Goal: Information Seeking & Learning: Understand process/instructions

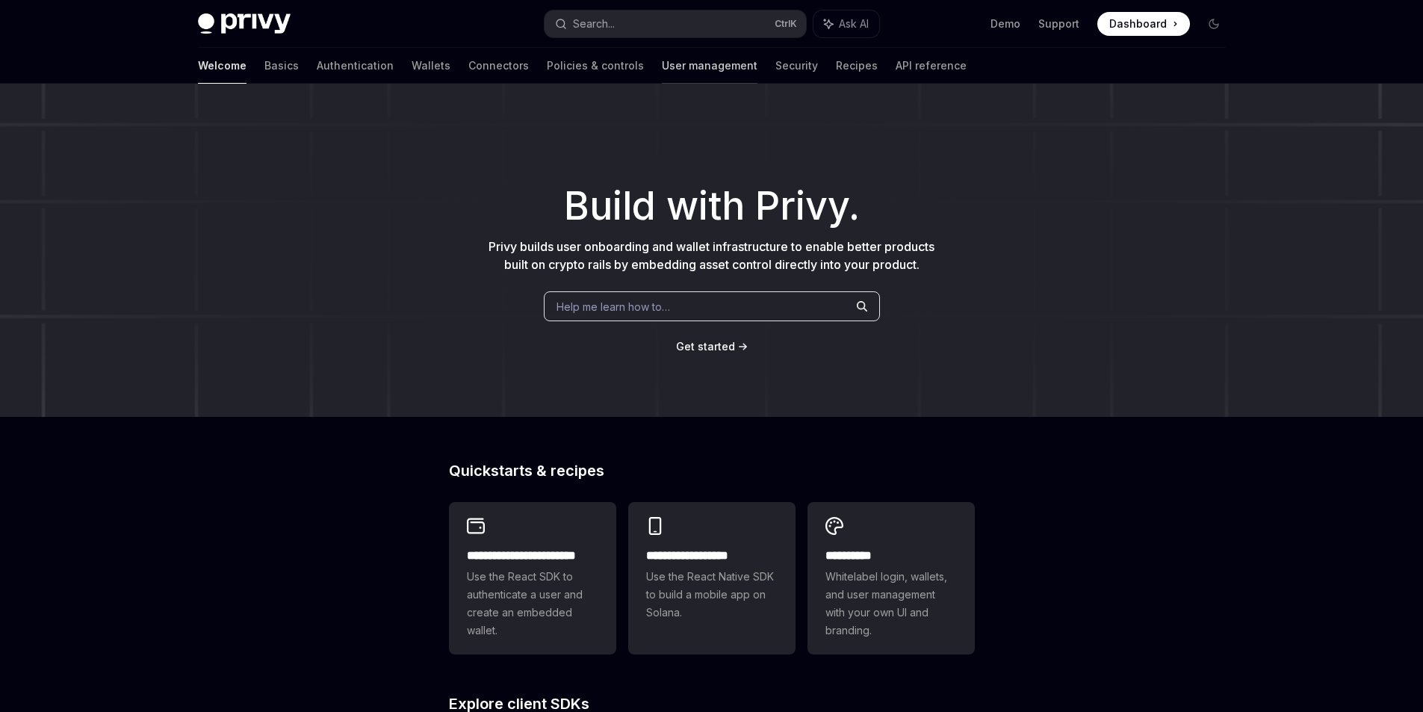
click at [662, 67] on link "User management" at bounding box center [710, 66] width 96 height 36
type textarea "*"
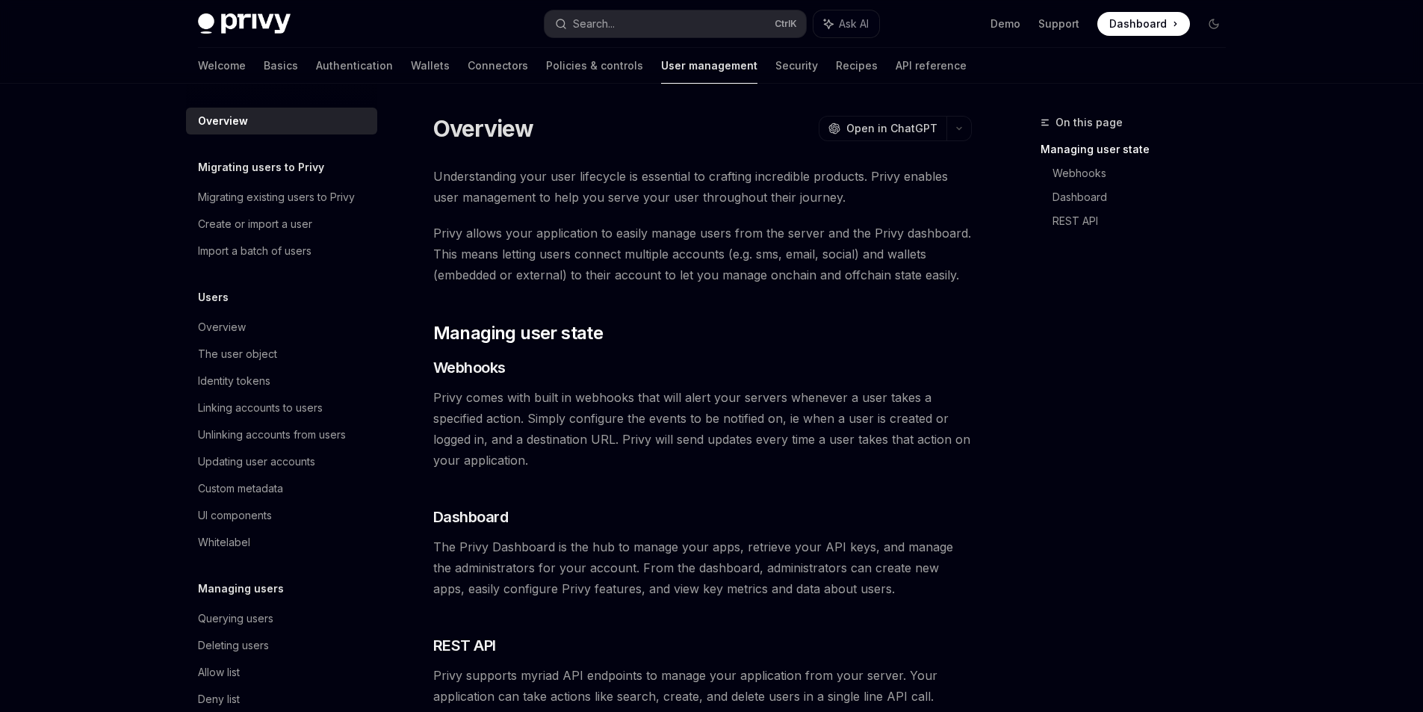
click at [1148, 16] on span "Dashboard" at bounding box center [1138, 23] width 58 height 15
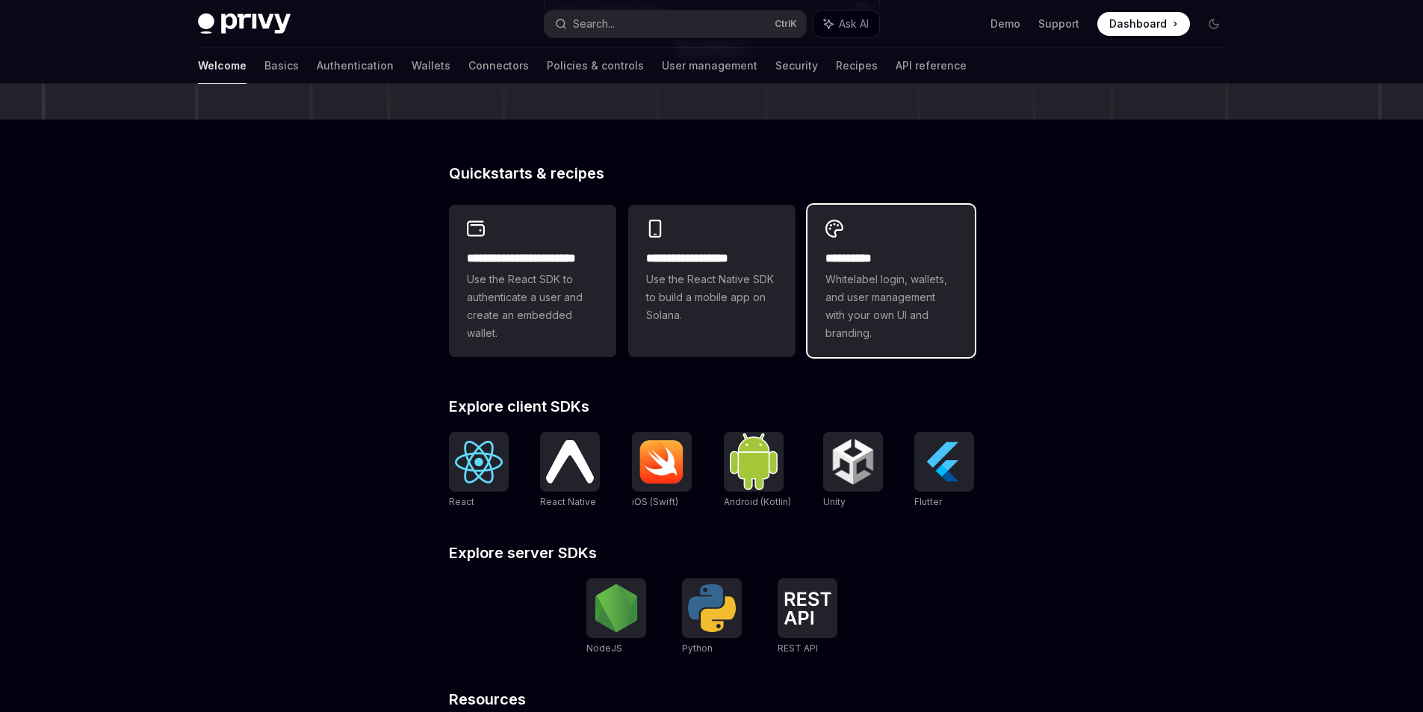
scroll to position [299, 0]
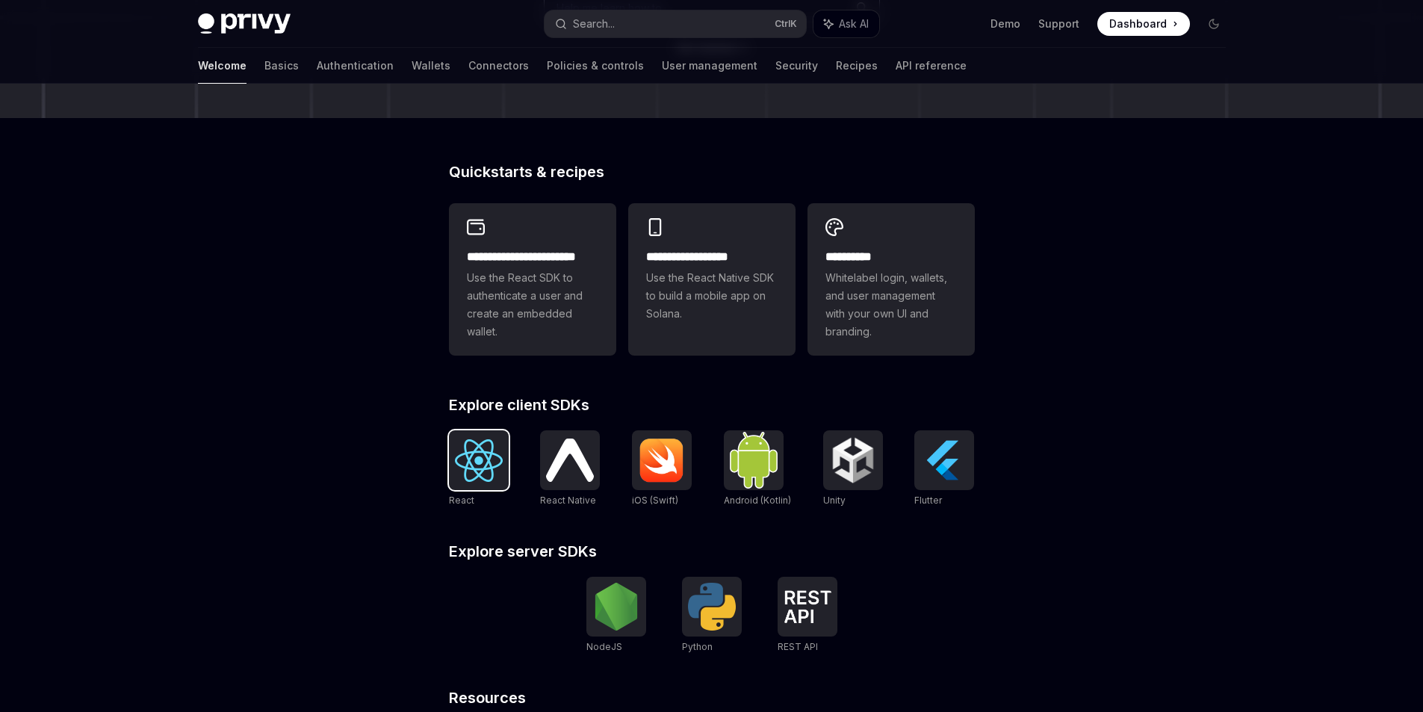
click at [477, 458] on img at bounding box center [479, 460] width 48 height 43
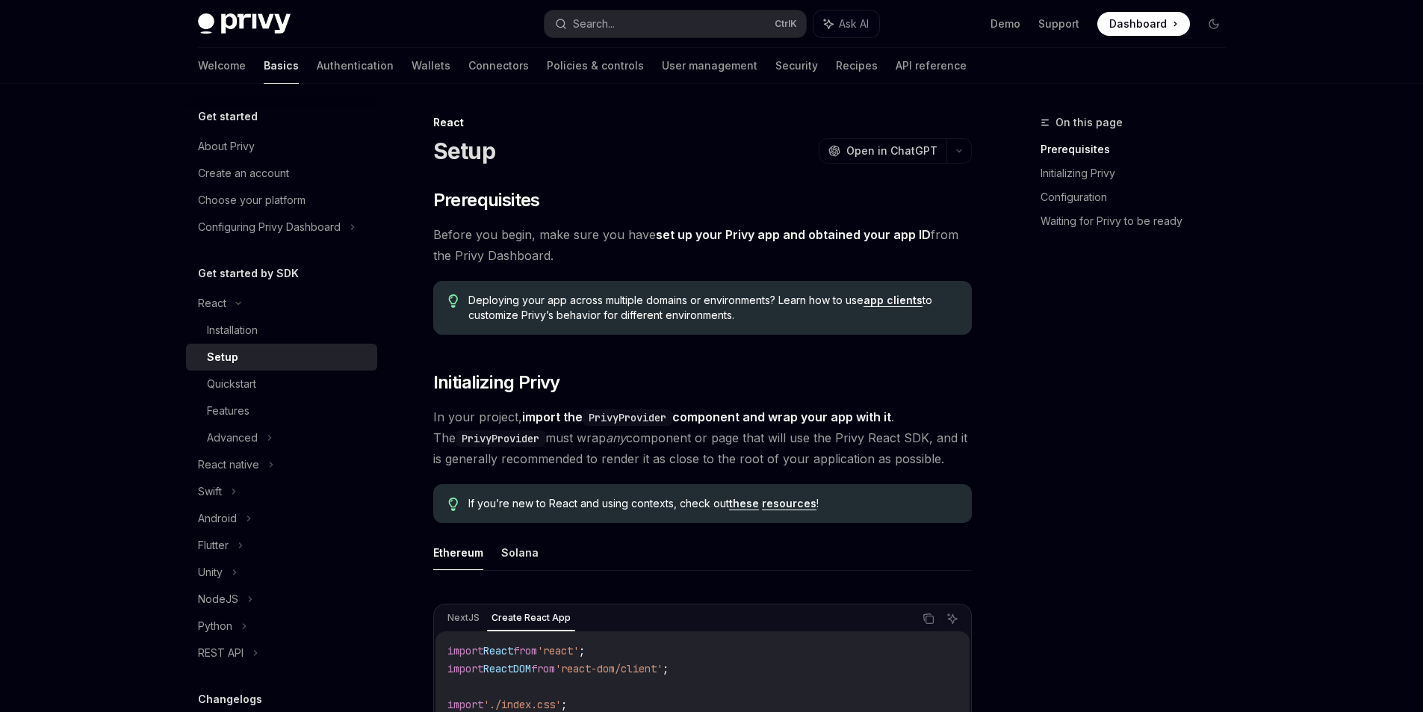
click at [439, 232] on span "Before you begin, make sure you have set up your Privy app and obtained your ap…" at bounding box center [702, 245] width 539 height 42
drag, startPoint x: 428, startPoint y: 229, endPoint x: 596, endPoint y: 259, distance: 170.7
click at [566, 273] on icon "button" at bounding box center [562, 277] width 15 height 15
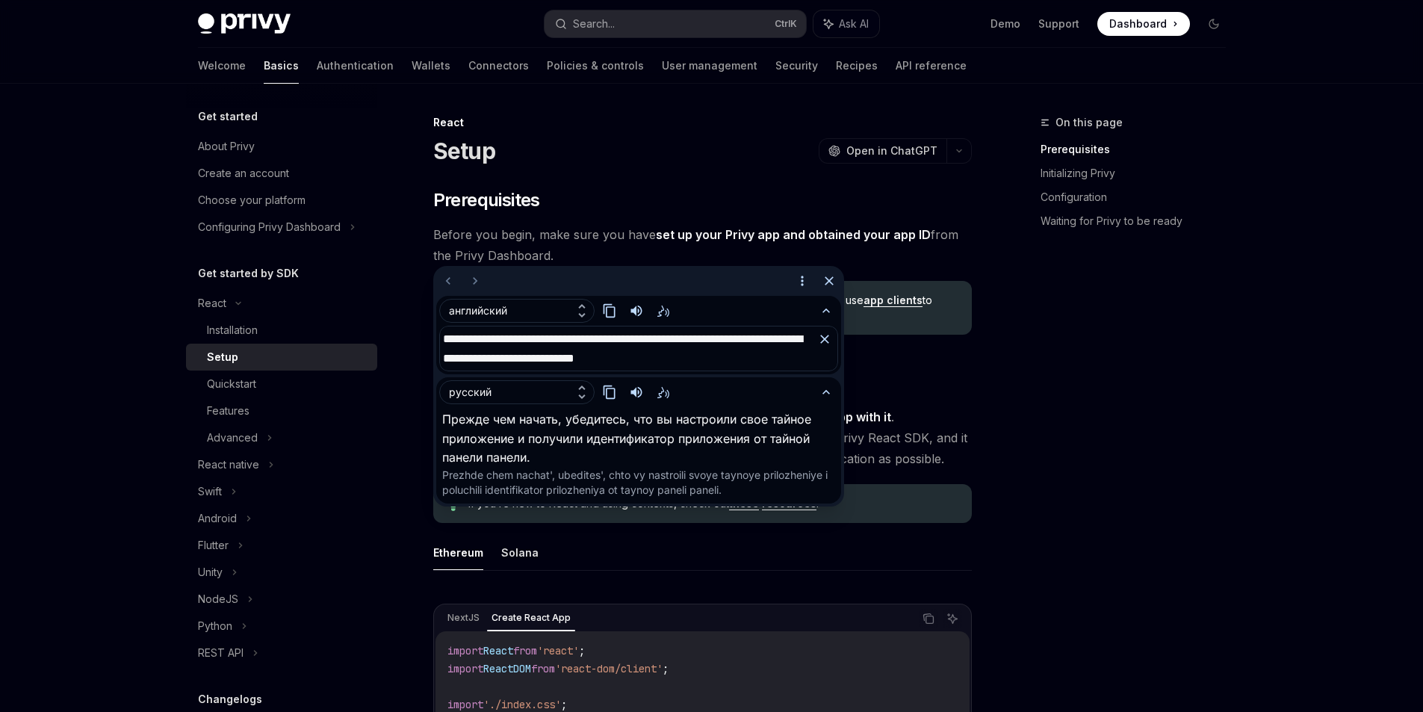
click at [622, 256] on span "Before you begin, make sure you have set up your Privy app and obtained your ap…" at bounding box center [702, 245] width 539 height 42
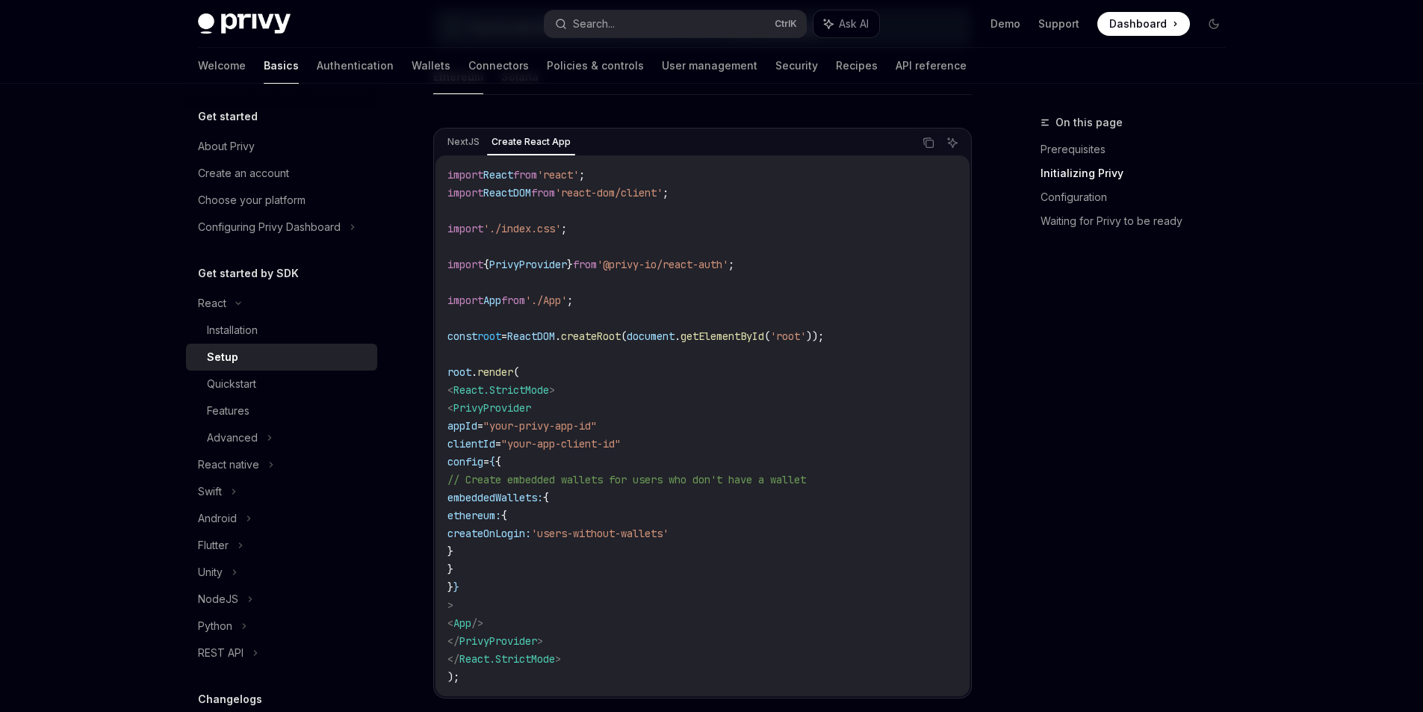
scroll to position [523, 0]
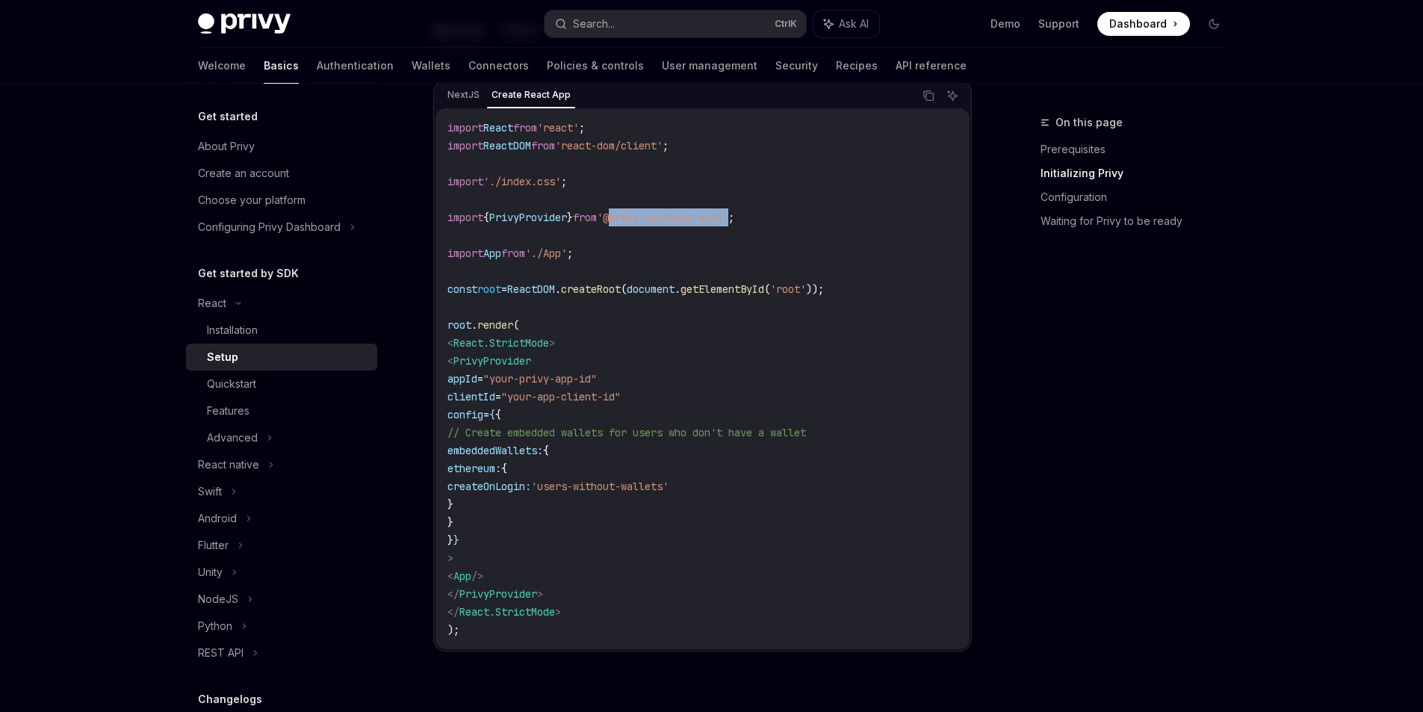
drag, startPoint x: 756, startPoint y: 220, endPoint x: 631, endPoint y: 217, distance: 125.6
click at [631, 217] on span "'@privy-io/react-auth'" at bounding box center [662, 217] width 131 height 13
copy span "@privy-io/react-auth"
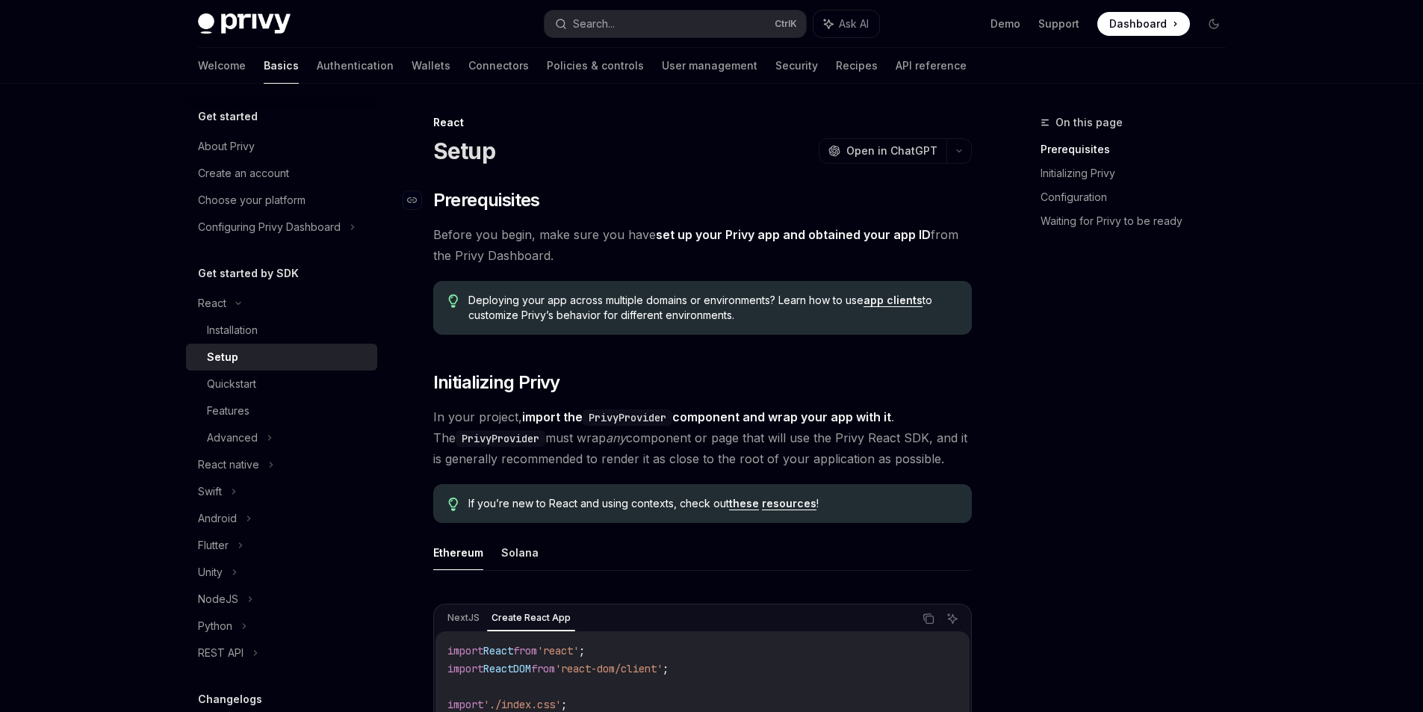
scroll to position [30, 0]
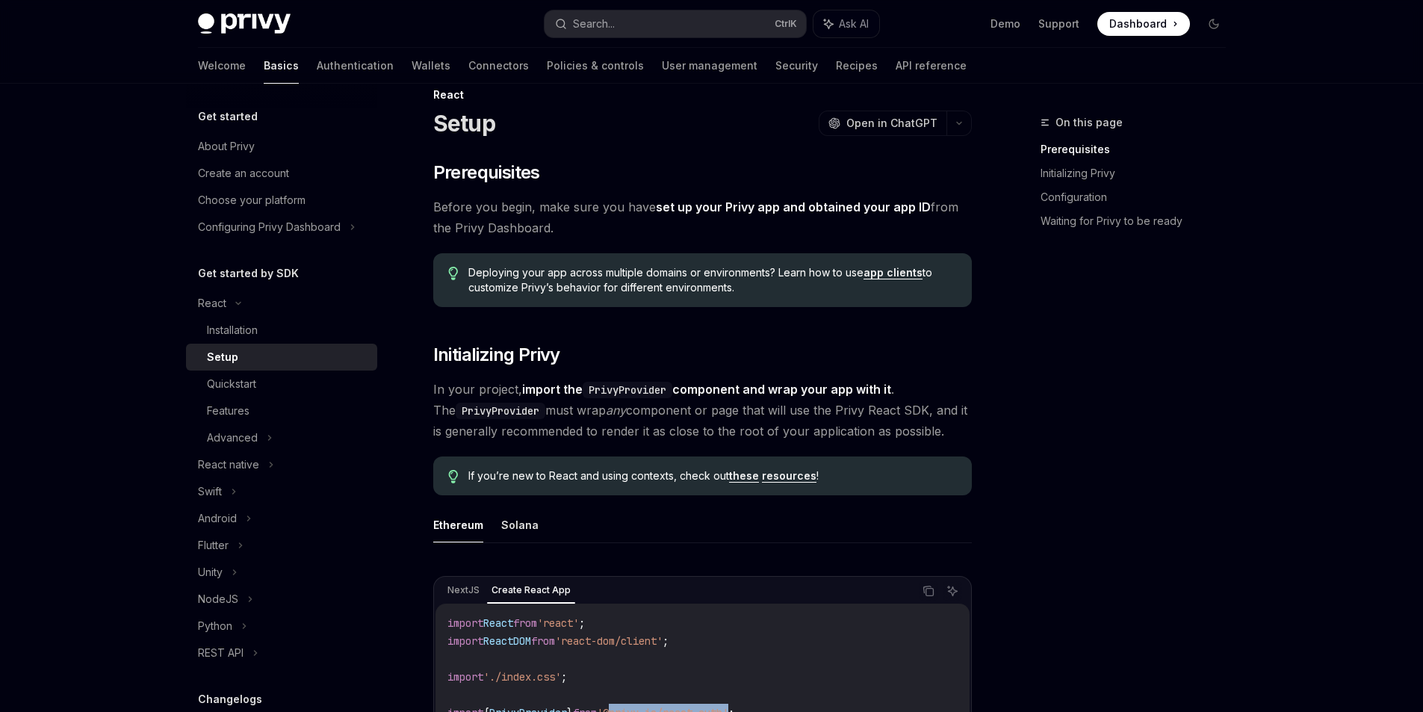
drag, startPoint x: 892, startPoint y: 149, endPoint x: 884, endPoint y: 192, distance: 43.4
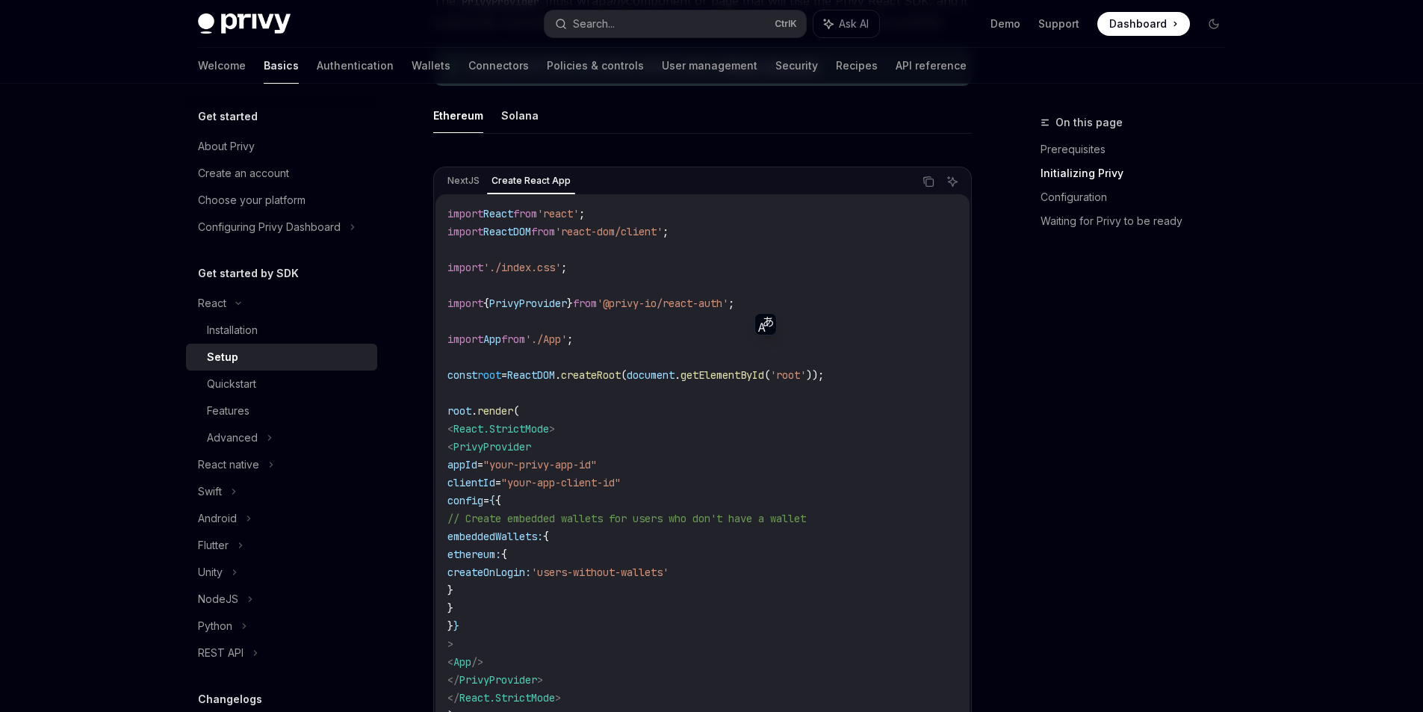
scroll to position [424, 0]
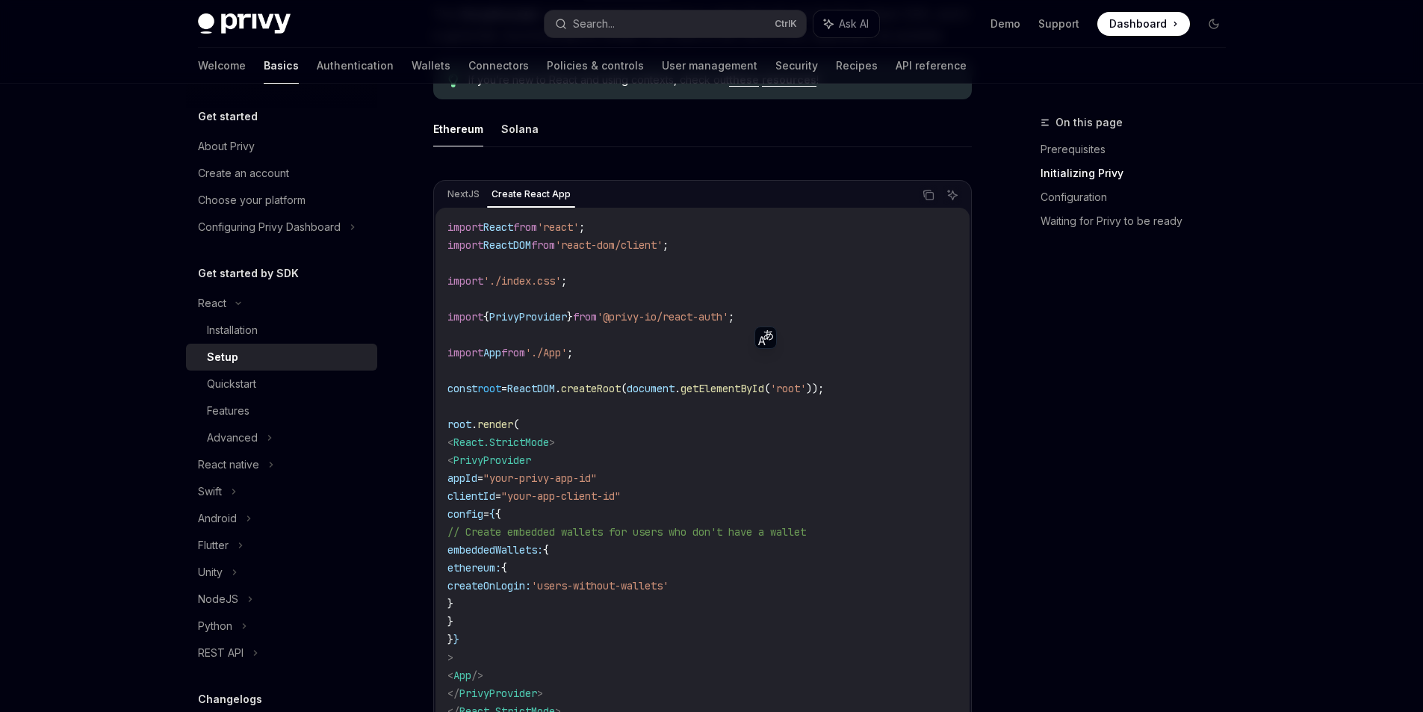
click at [713, 283] on code "import React from 'react' ; import ReactDOM from 'react-dom/client' ; import '.…" at bounding box center [703, 478] width 510 height 520
drag, startPoint x: 630, startPoint y: 314, endPoint x: 753, endPoint y: 318, distance: 123.4
click at [728, 318] on span "'@privy-io/react-auth'" at bounding box center [662, 316] width 131 height 13
copy span "@privy-io/react-auth"
click at [659, 362] on code "import React from 'react' ; import ReactDOM from 'react-dom/client' ; import '.…" at bounding box center [703, 478] width 510 height 520
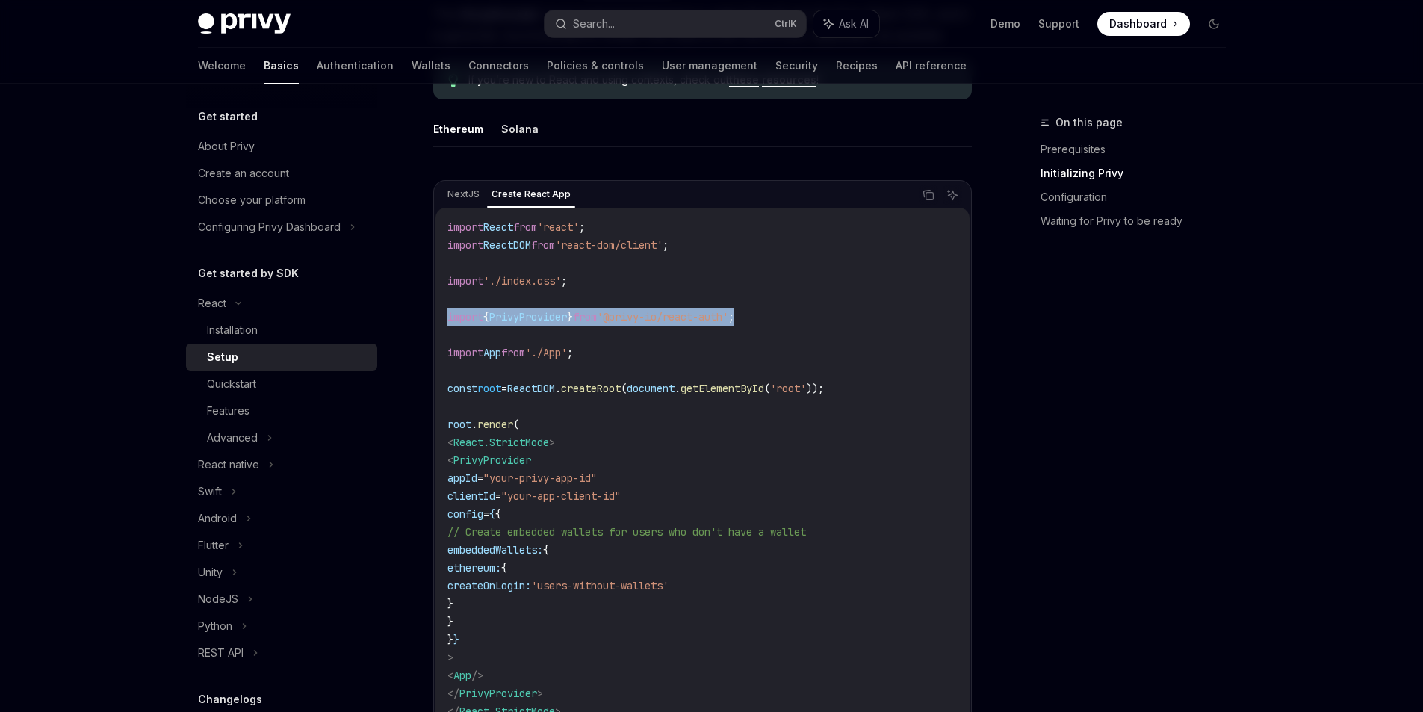
drag, startPoint x: 779, startPoint y: 312, endPoint x: 445, endPoint y: 309, distance: 334.0
click at [445, 309] on div "import React from 'react' ; import ReactDOM from 'react-dom/client' ; import '.…" at bounding box center [703, 478] width 534 height 541
copy span "import { PrivyProvider } from '@privy-io/react-auth' ;"
drag, startPoint x: 476, startPoint y: 458, endPoint x: 520, endPoint y: 654, distance: 201.4
click at [520, 654] on code "import React from 'react' ; import ReactDOM from 'react-dom/client' ; import '.…" at bounding box center [703, 478] width 510 height 520
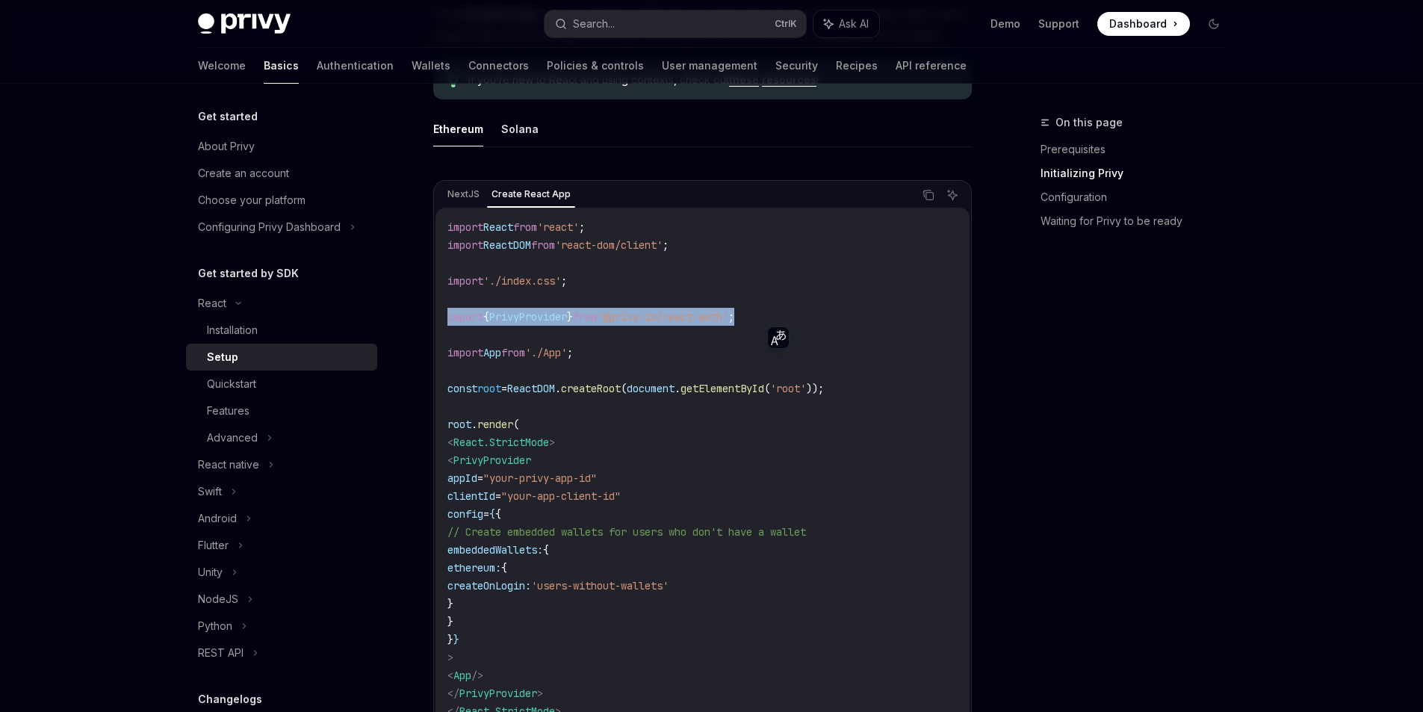
copy code "PrivyProvider appId = "your-privy-app-id" clientId = "your-app-client-id" confi…"
click at [477, 475] on span "appId" at bounding box center [463, 477] width 30 height 13
click at [462, 468] on code "import React from 'react' ; import ReactDOM from 'react-dom/client' ; import '.…" at bounding box center [703, 478] width 510 height 520
drag, startPoint x: 470, startPoint y: 462, endPoint x: 519, endPoint y: 650, distance: 194.6
click at [519, 650] on code "import React from 'react' ; import ReactDOM from 'react-dom/client' ; import '.…" at bounding box center [703, 478] width 510 height 520
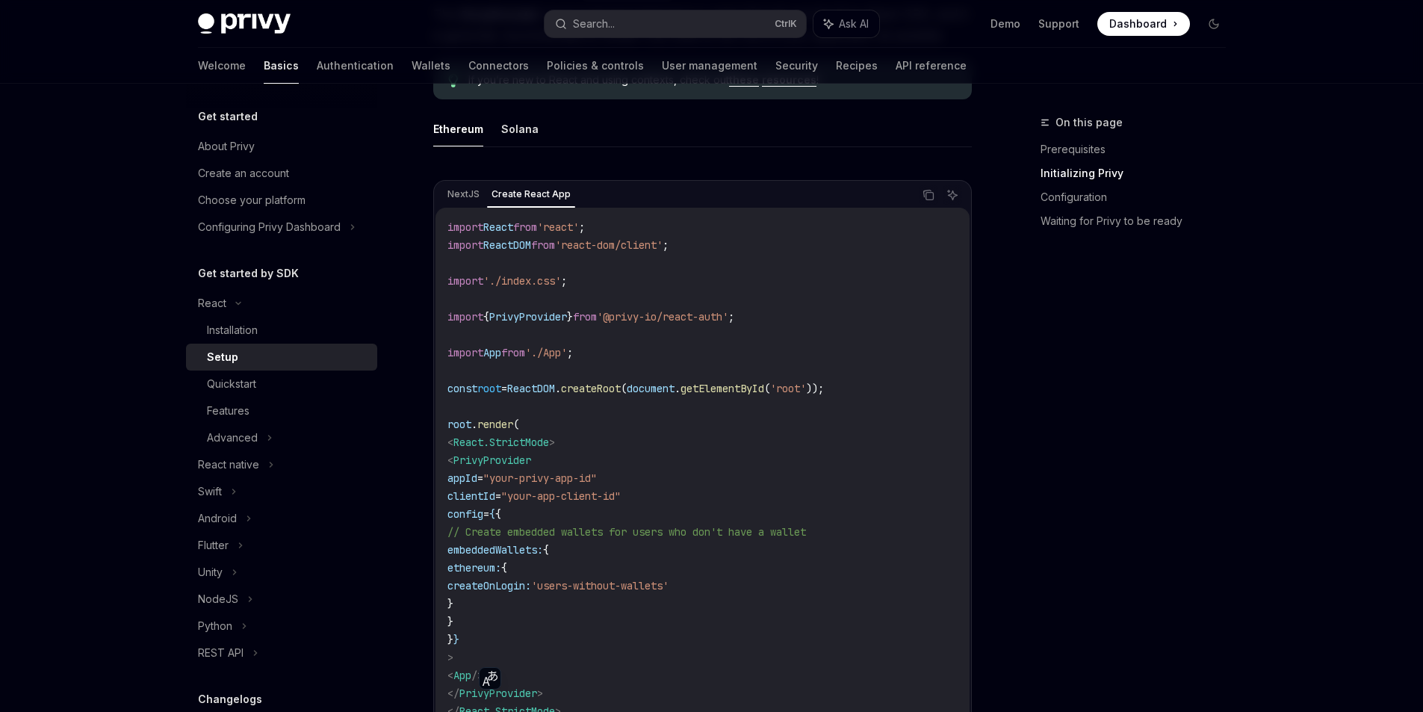
copy code "< PrivyProvider appId = "your-privy-app-id" clientId = "your-app-client-id" con…"
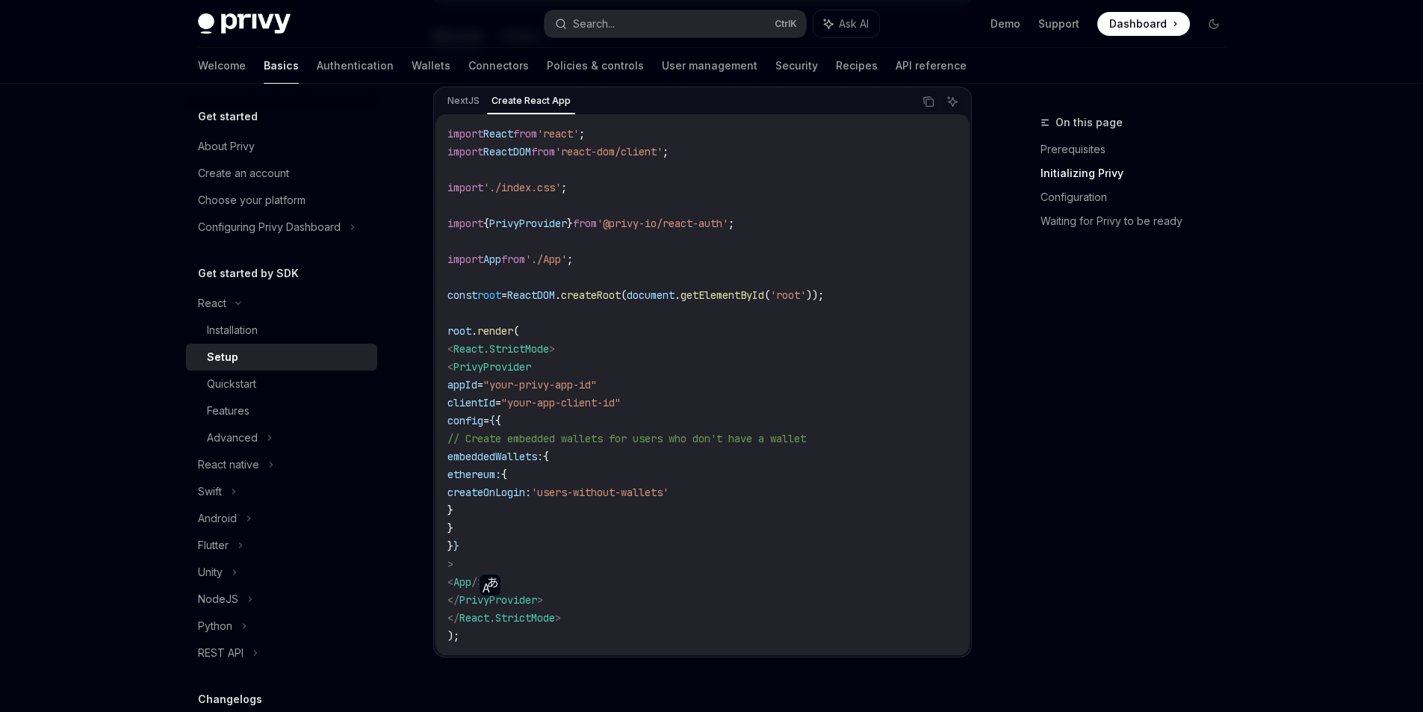
scroll to position [648, 0]
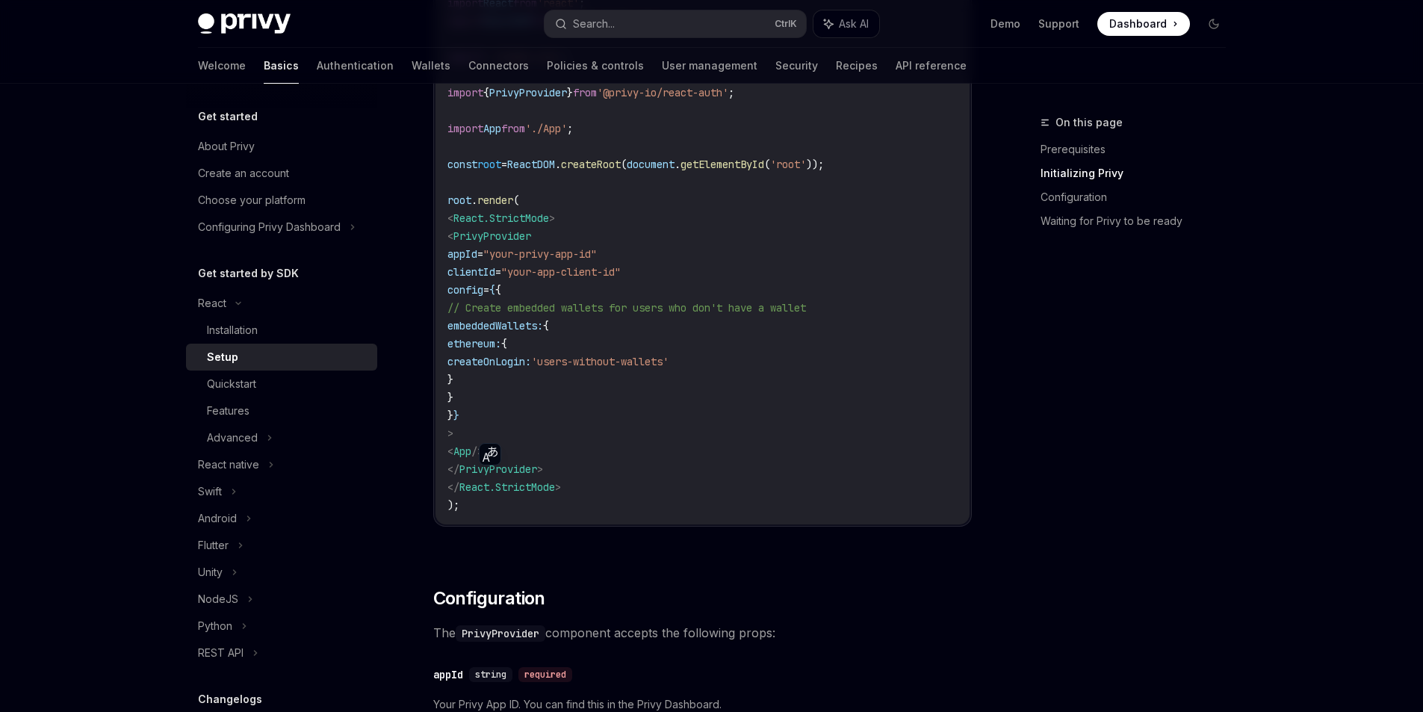
click at [764, 288] on code "import React from 'react' ; import ReactDOM from 'react-dom/client' ; import '.…" at bounding box center [703, 254] width 510 height 520
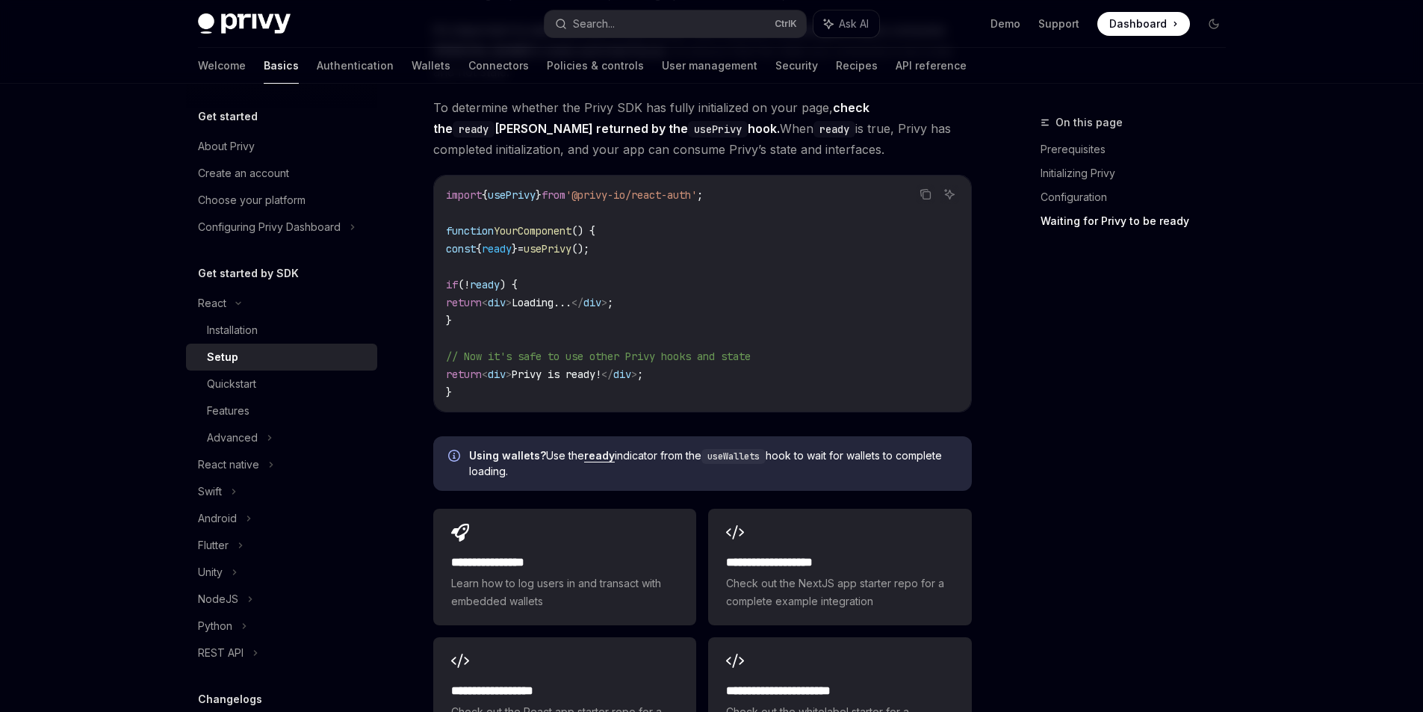
scroll to position [1694, 0]
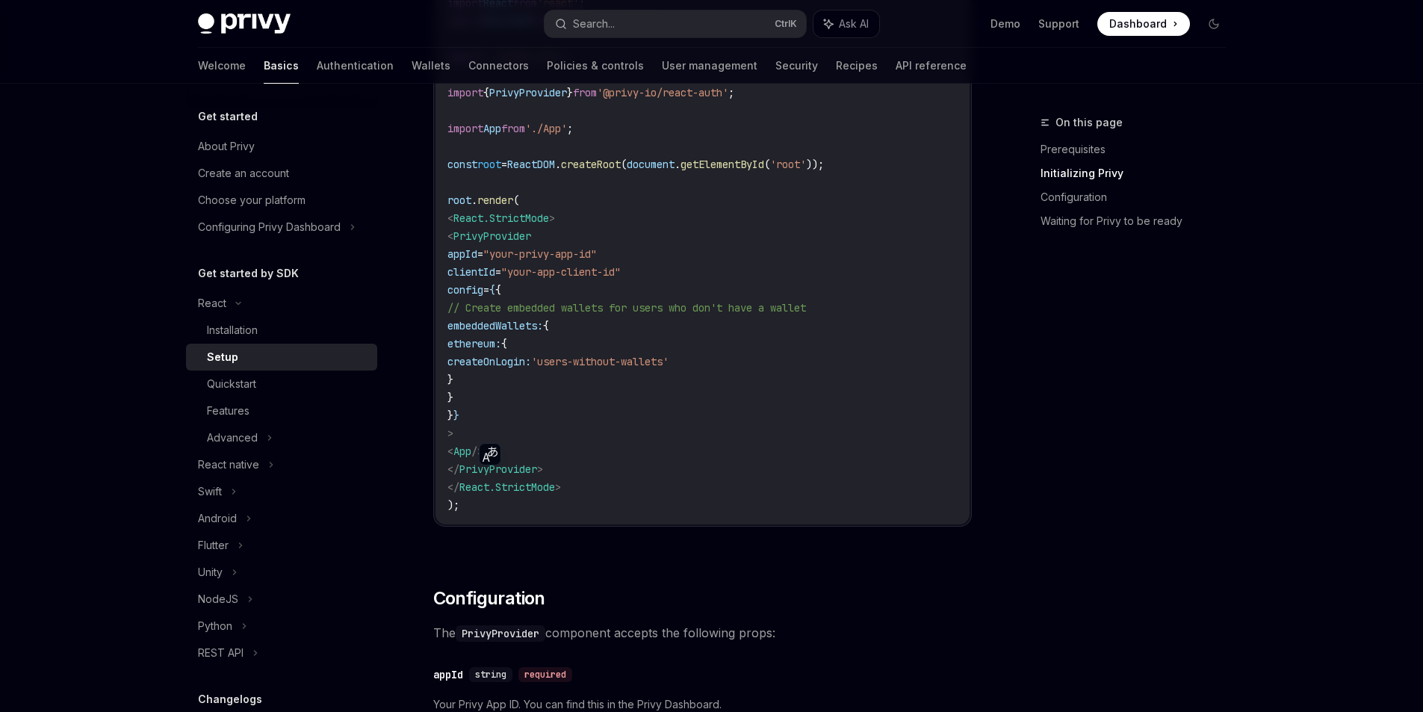
click at [769, 318] on code "import React from 'react' ; import ReactDOM from 'react-dom/client' ; import '.…" at bounding box center [703, 254] width 510 height 520
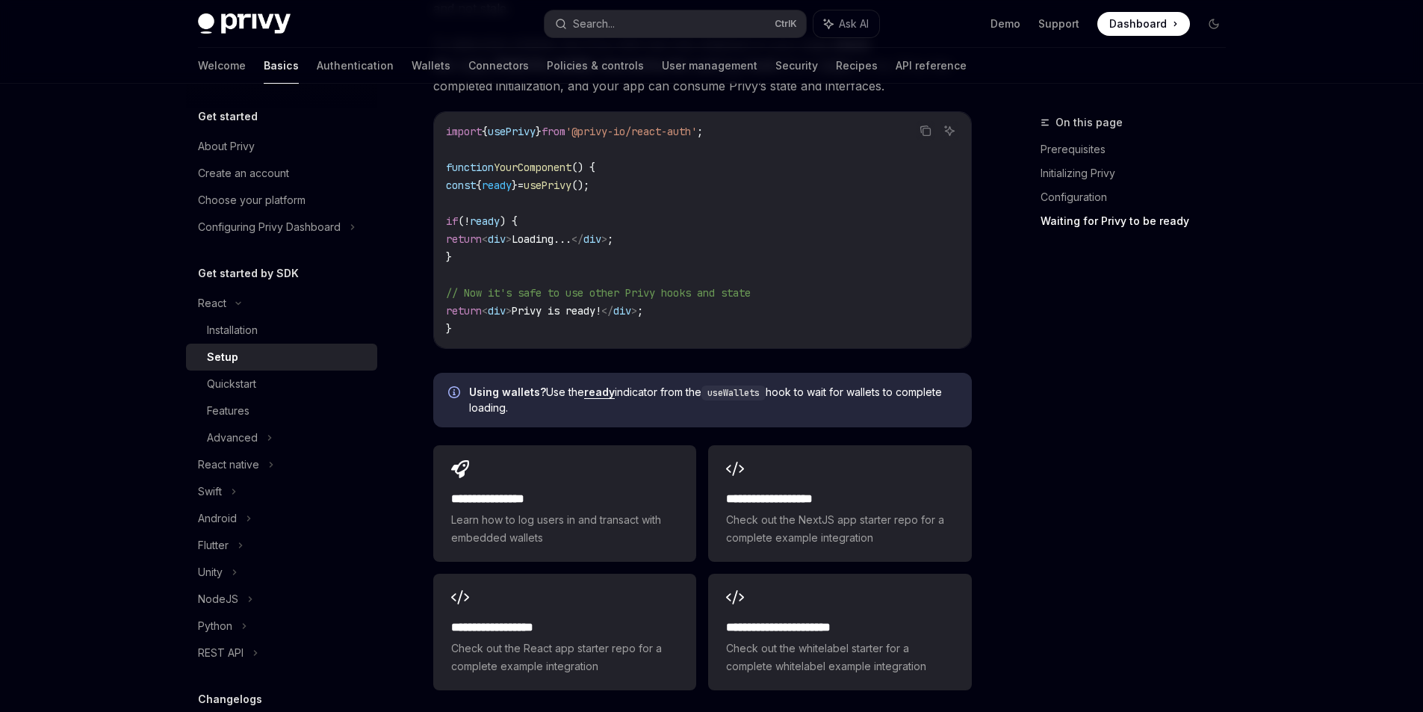
scroll to position [1830, 0]
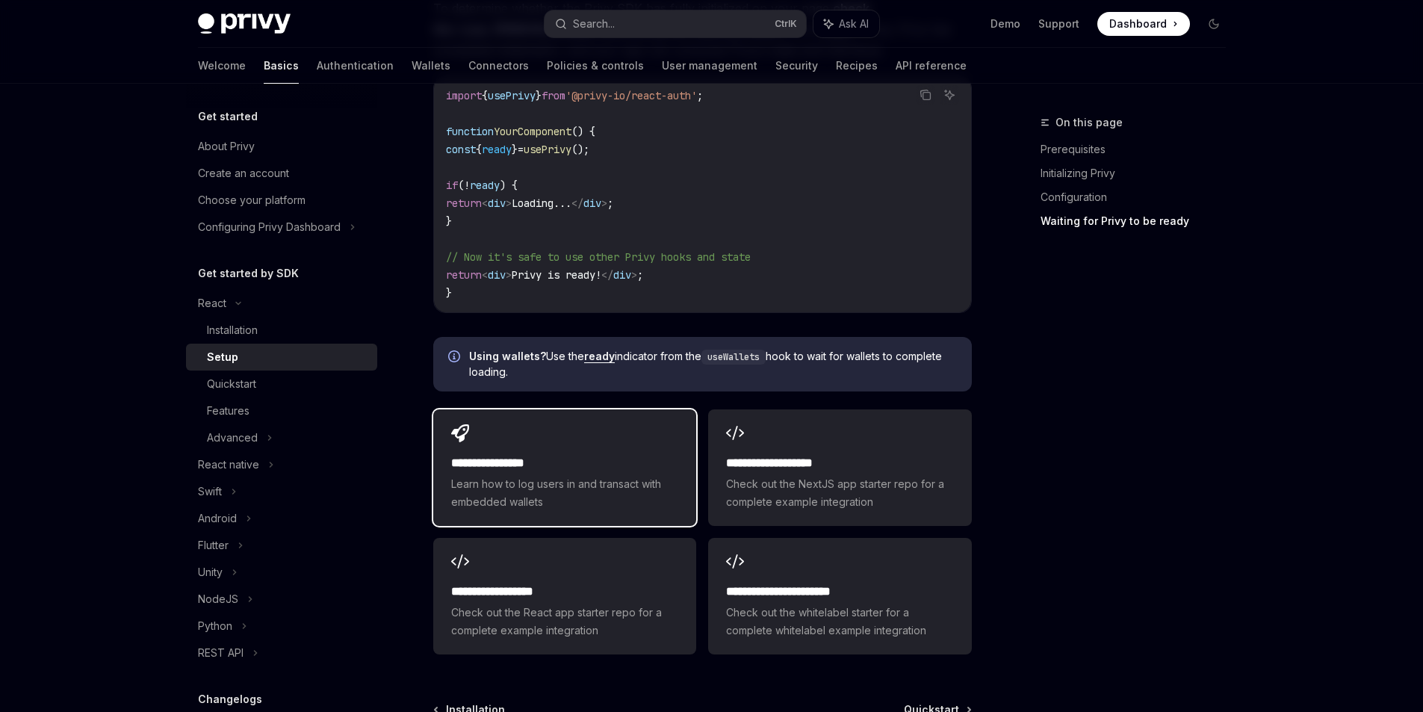
click at [606, 423] on div "**********" at bounding box center [564, 467] width 263 height 117
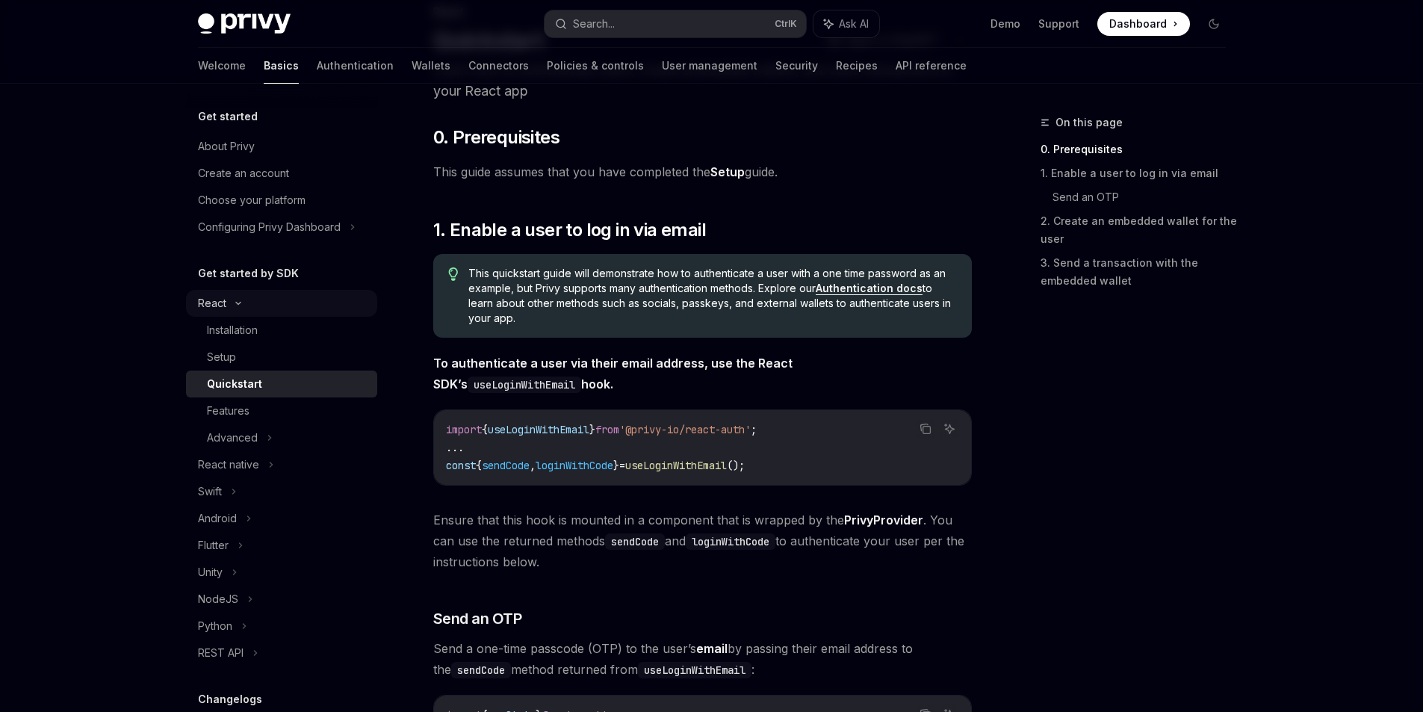
click at [232, 303] on icon at bounding box center [238, 303] width 18 height 6
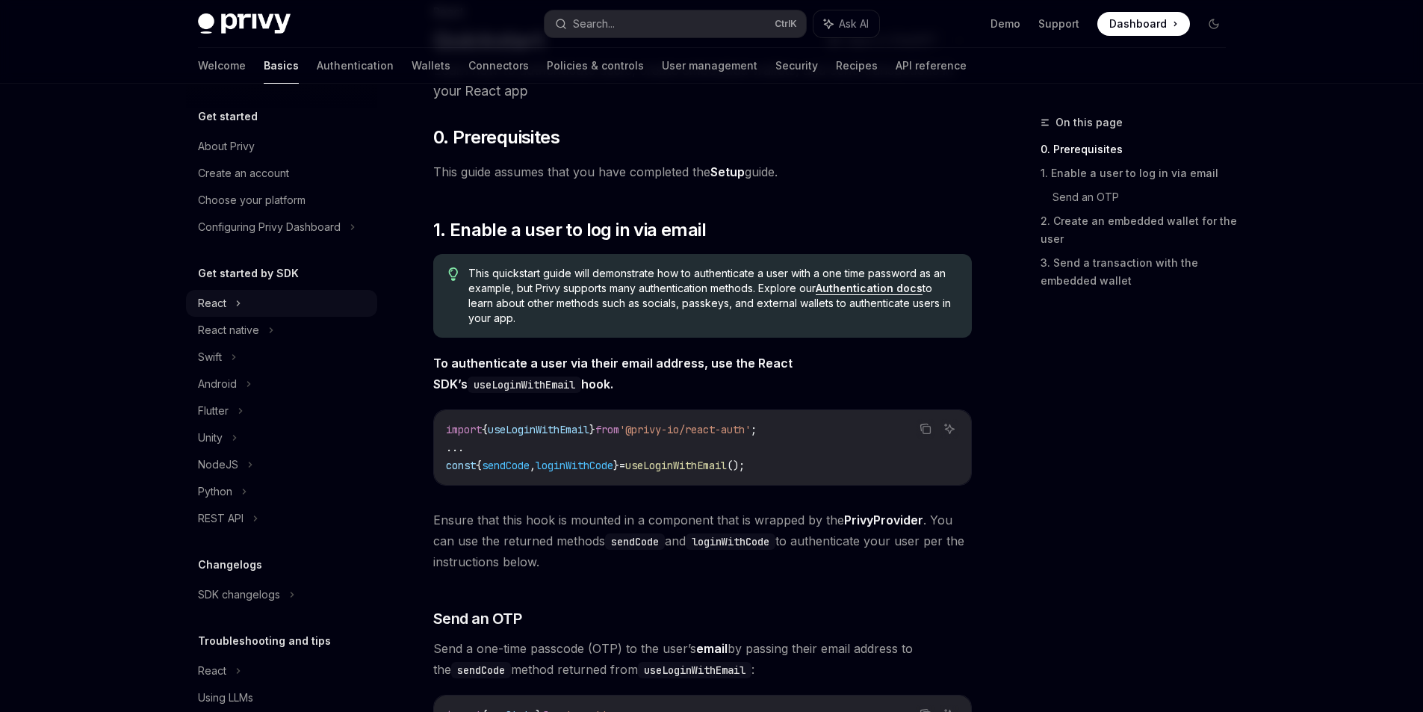
click at [234, 298] on div "React" at bounding box center [281, 303] width 191 height 27
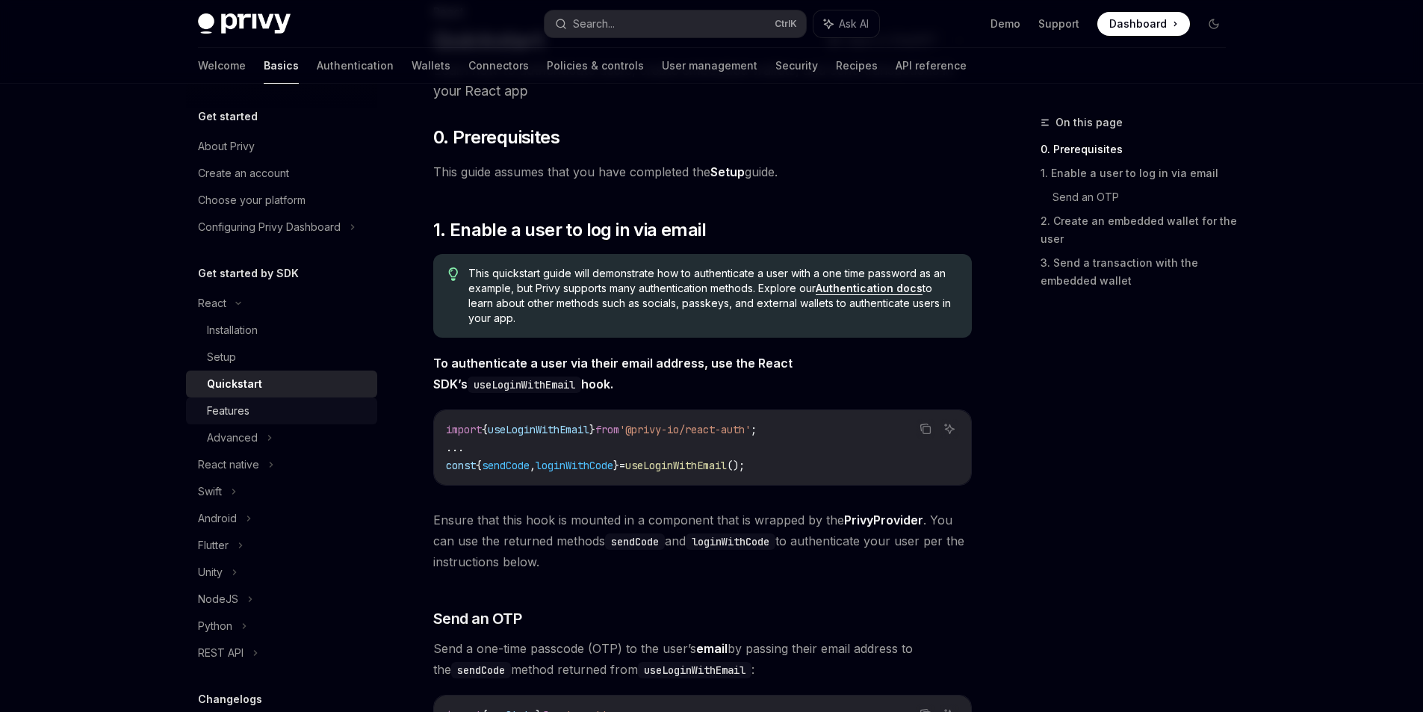
click at [247, 415] on div "Features" at bounding box center [228, 411] width 43 height 18
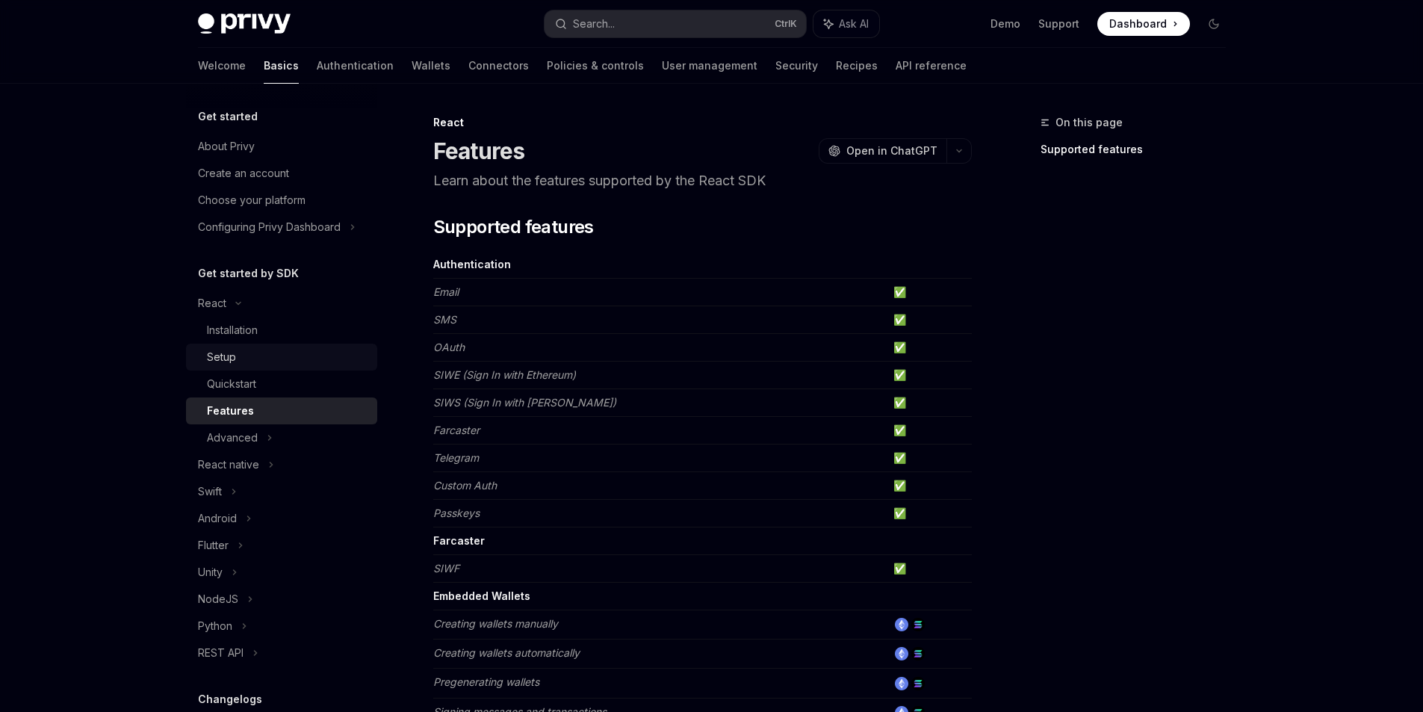
click at [273, 356] on div "Setup" at bounding box center [287, 357] width 161 height 18
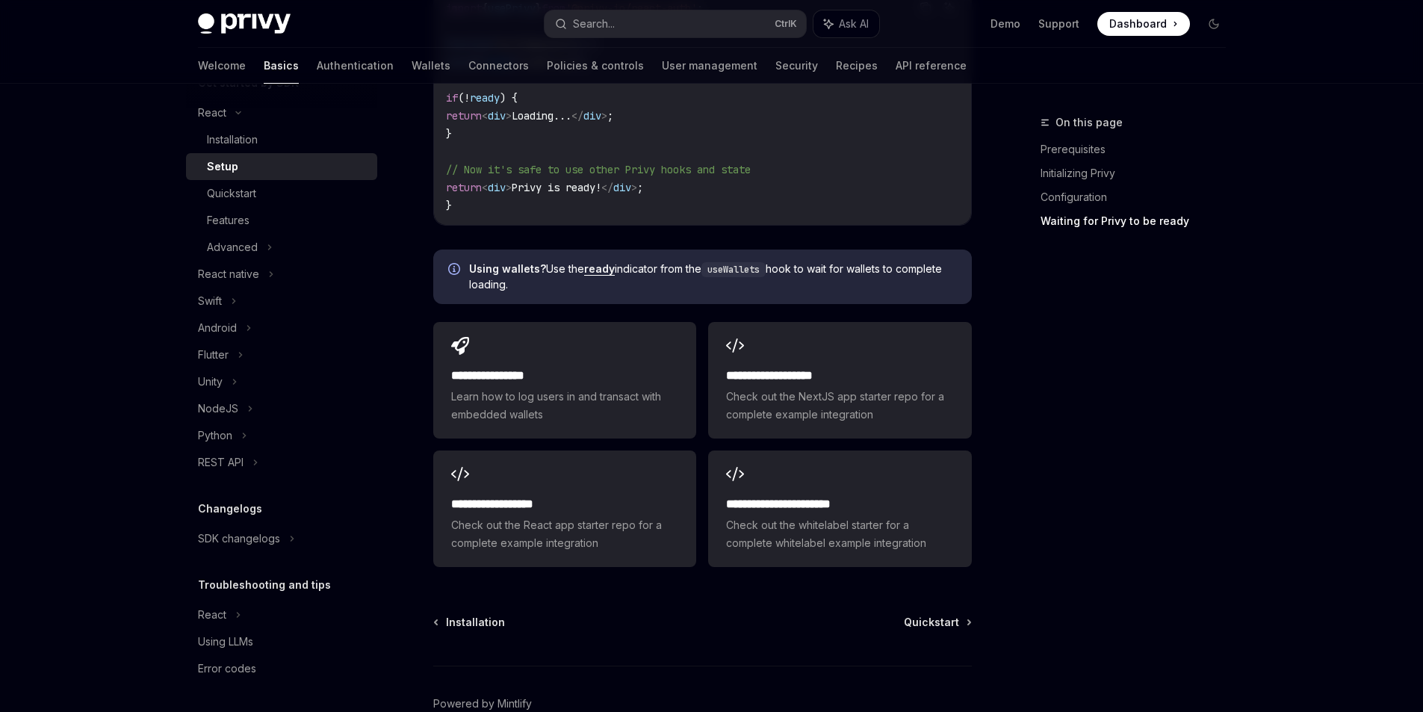
scroll to position [1943, 0]
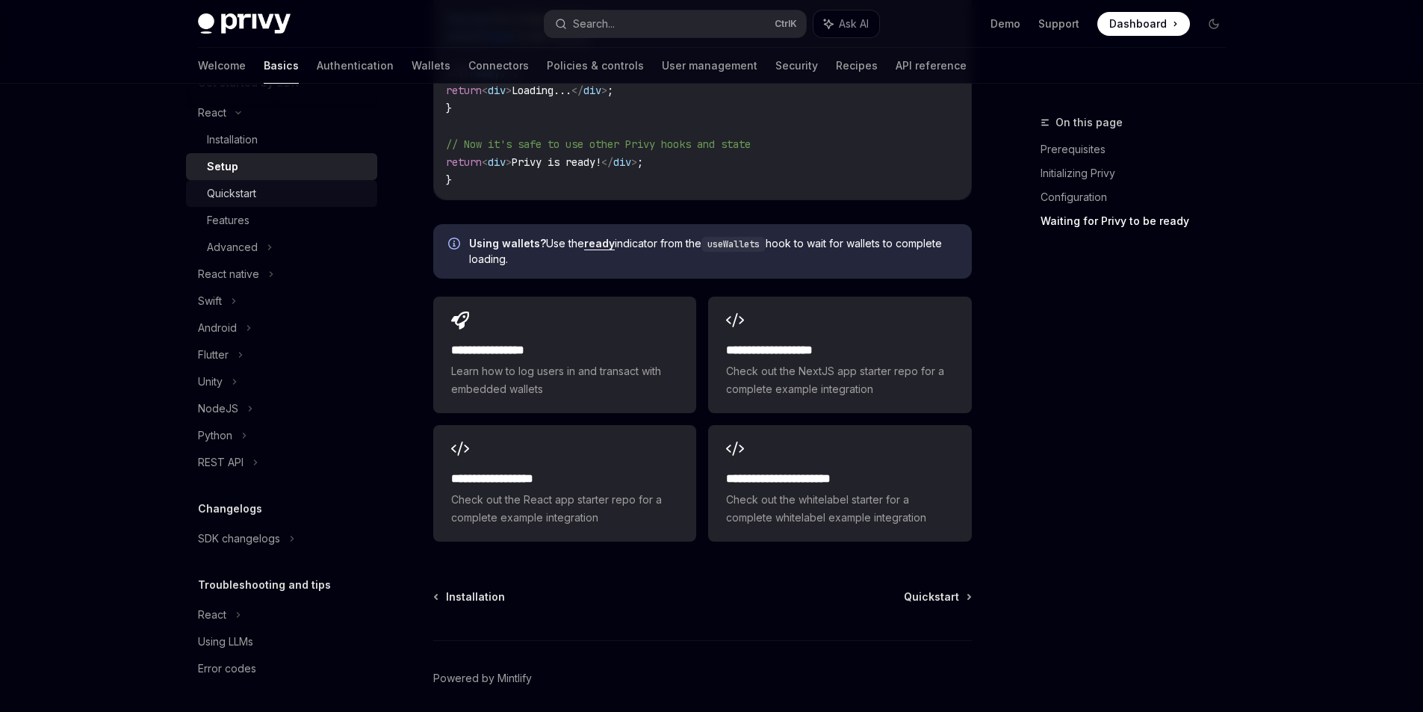
click at [270, 191] on div "Quickstart" at bounding box center [287, 194] width 161 height 18
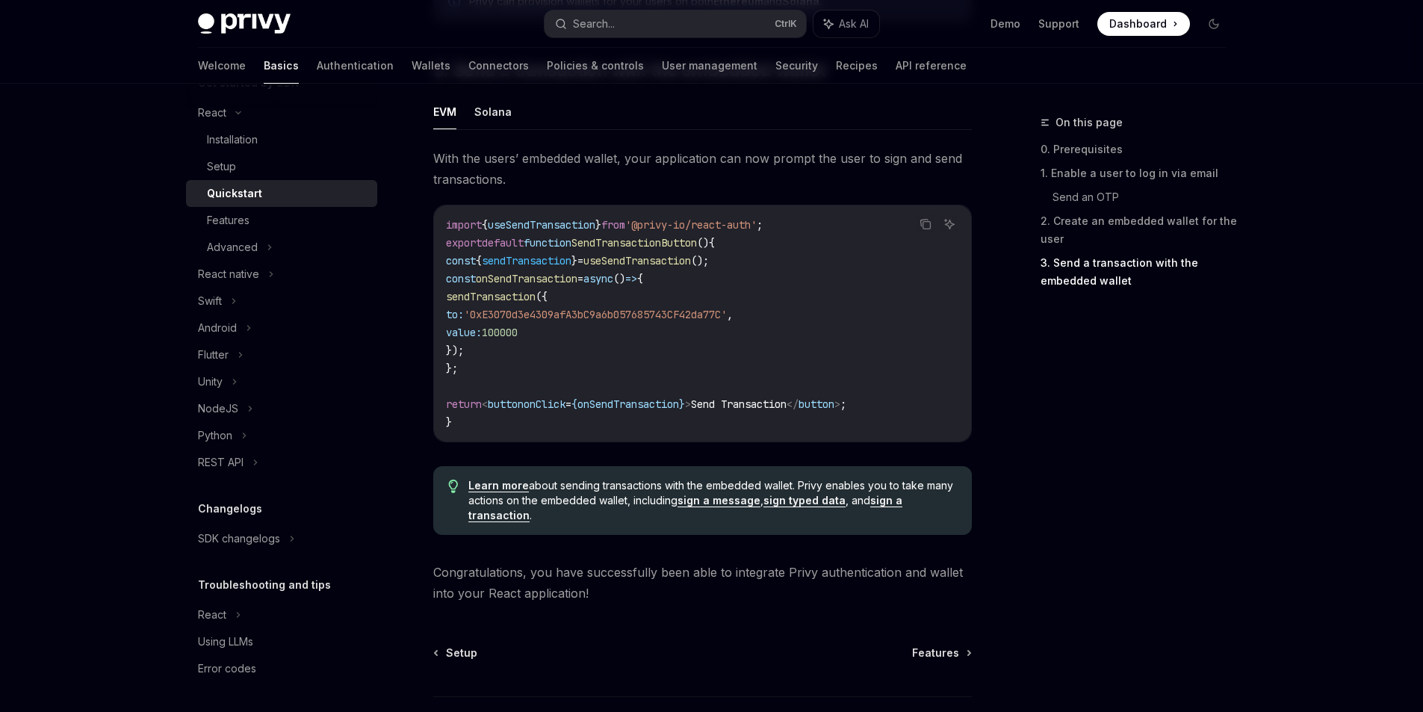
scroll to position [1455, 0]
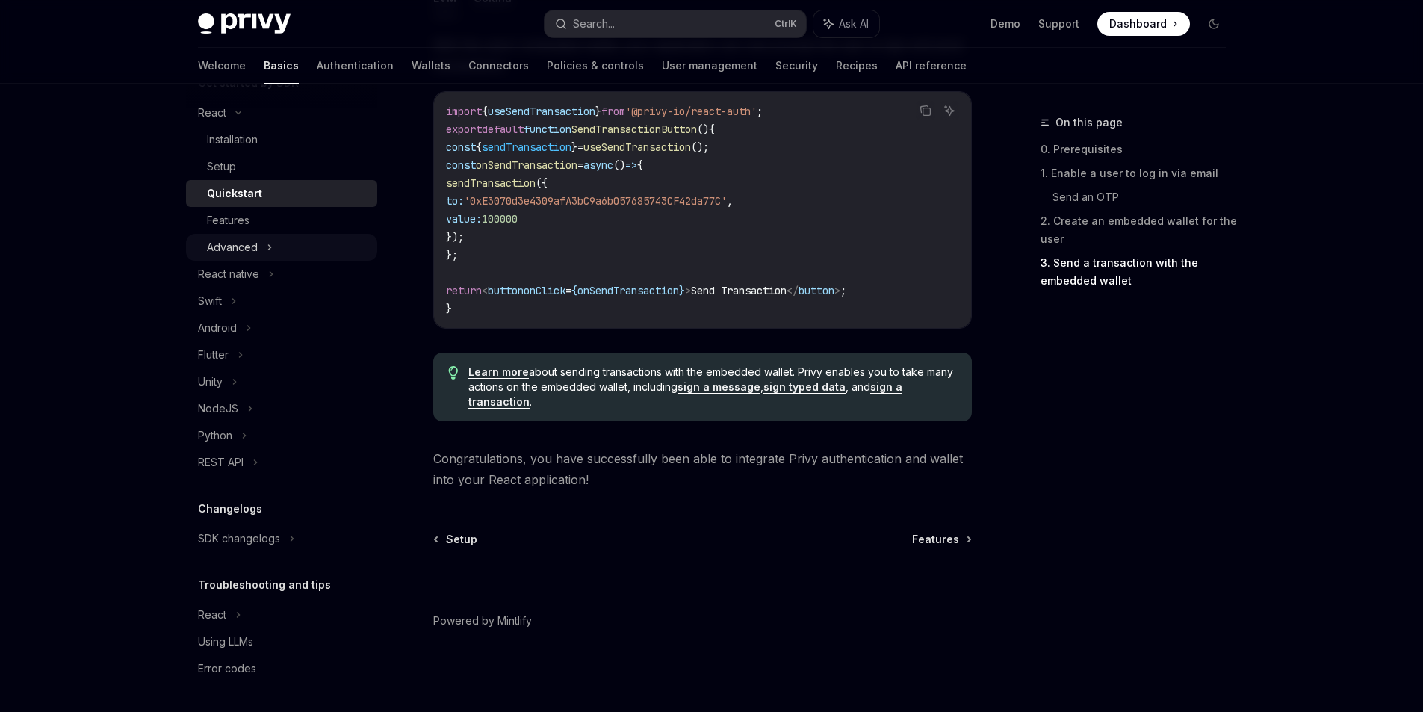
click at [282, 245] on div "Advanced" at bounding box center [281, 247] width 191 height 27
type textarea "*"
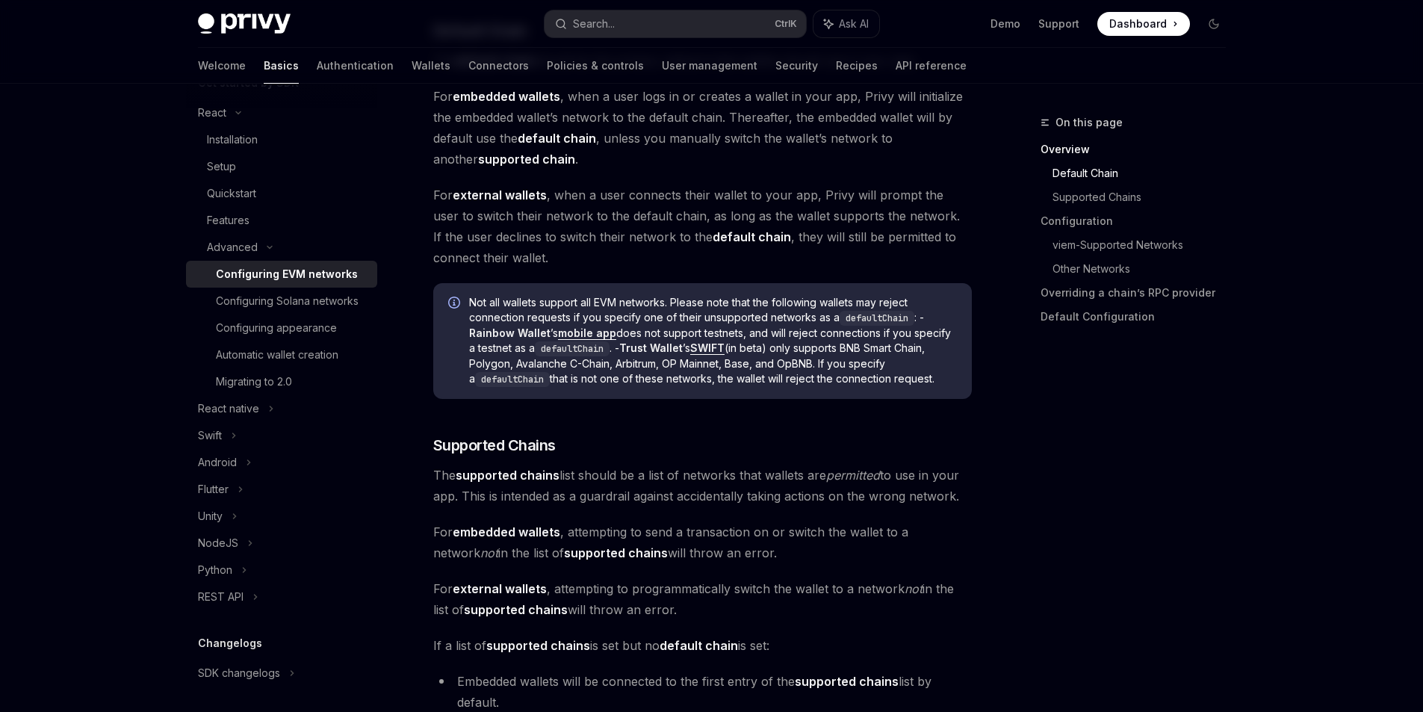
scroll to position [822, 0]
